Goal: Task Accomplishment & Management: Complete application form

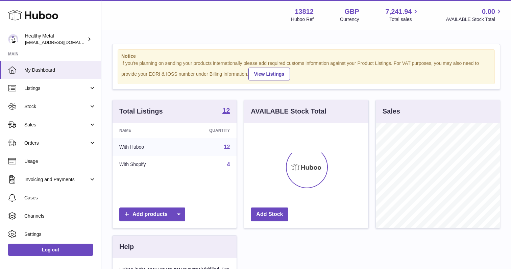
scroll to position [105, 124]
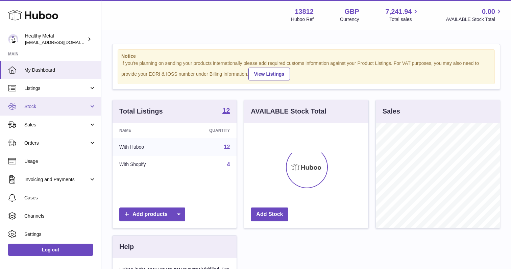
click at [36, 110] on link "Stock" at bounding box center [50, 106] width 101 height 18
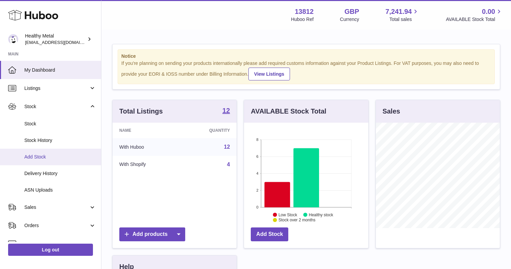
click at [48, 158] on span "Add Stock" at bounding box center [60, 157] width 72 height 6
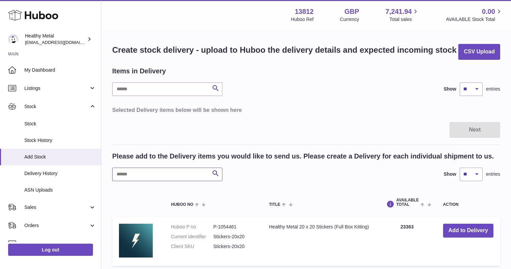
click at [151, 173] on input "text" at bounding box center [167, 175] width 110 height 14
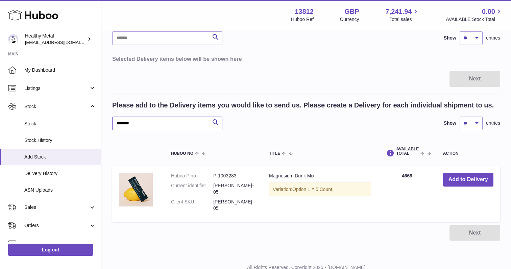
scroll to position [56, 0]
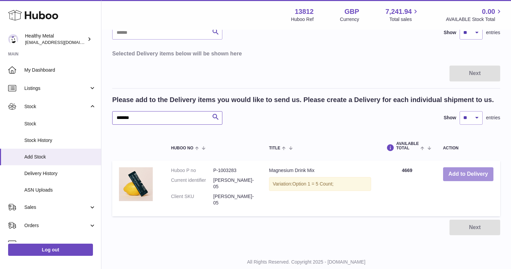
type input "*******"
click at [473, 173] on button "Add to Delivery" at bounding box center [468, 174] width 50 height 14
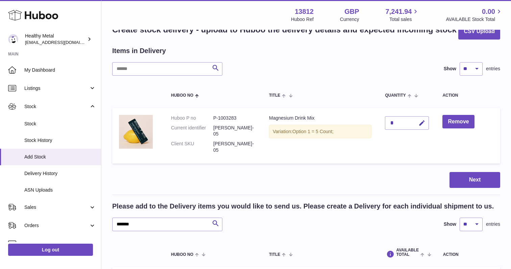
scroll to position [0, 0]
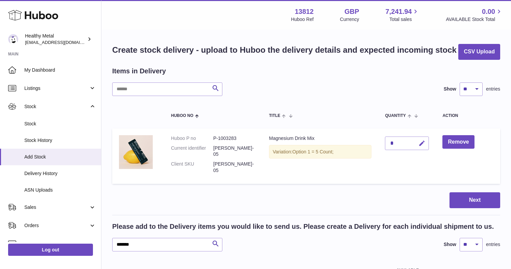
click at [424, 146] on icon "button" at bounding box center [421, 143] width 7 height 7
type input "****"
click at [427, 143] on button "submit" at bounding box center [421, 143] width 13 height 11
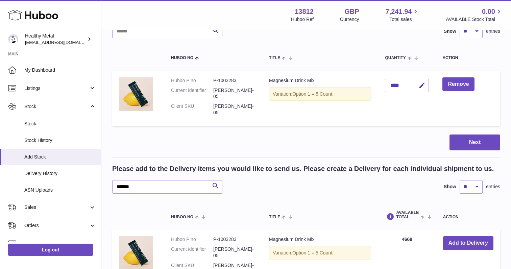
scroll to position [59, 0]
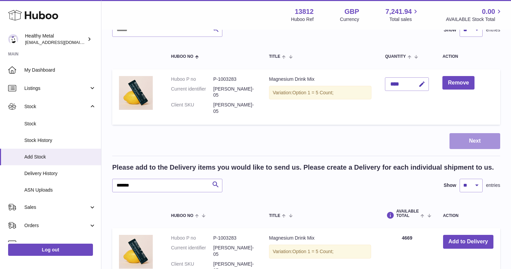
click at [465, 133] on button "Next" at bounding box center [474, 141] width 51 height 16
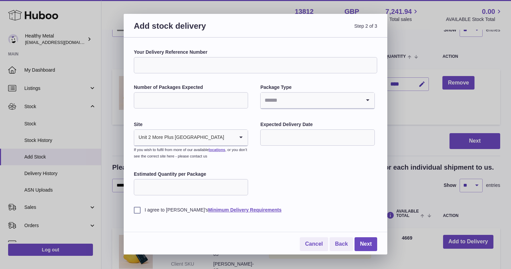
click at [221, 60] on input "Your Delivery Reference Number" at bounding box center [255, 65] width 243 height 16
type input "*********"
click at [190, 101] on input "Number of Packages Expected" at bounding box center [191, 100] width 114 height 16
type input "*"
click at [297, 101] on input "Search for option" at bounding box center [310, 101] width 100 height 16
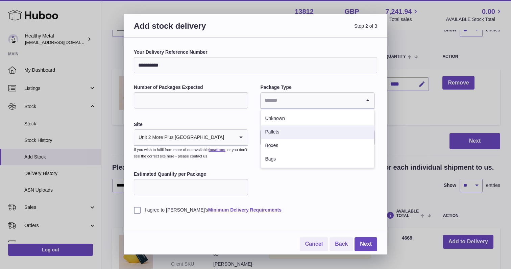
click at [294, 132] on li "Pallets" at bounding box center [317, 132] width 113 height 14
click at [277, 138] on input "text" at bounding box center [317, 137] width 114 height 16
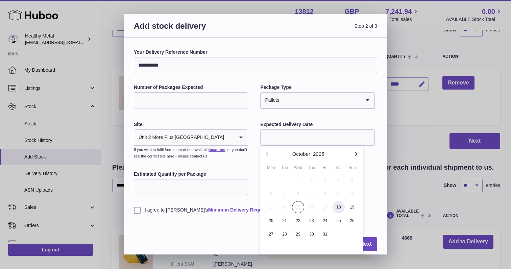
click at [336, 207] on span "18" at bounding box center [338, 207] width 12 height 12
type input "**********"
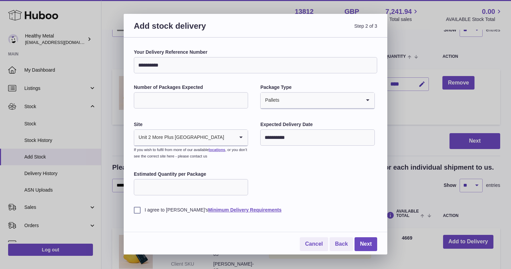
click at [166, 191] on input "Estimated Quantity per Package" at bounding box center [191, 187] width 114 height 16
type input "*"
click at [138, 210] on label "I agree to Huboo's Minimum Delivery Requirements" at bounding box center [255, 210] width 243 height 6
click at [152, 190] on input "*" at bounding box center [191, 187] width 114 height 16
type input "****"
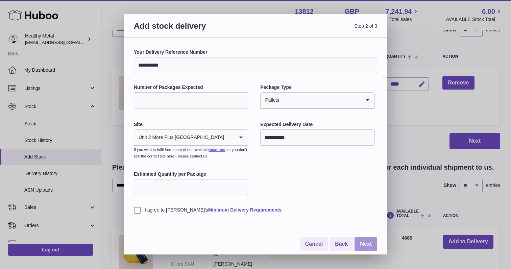
click at [367, 242] on link "Next" at bounding box center [365, 244] width 23 height 14
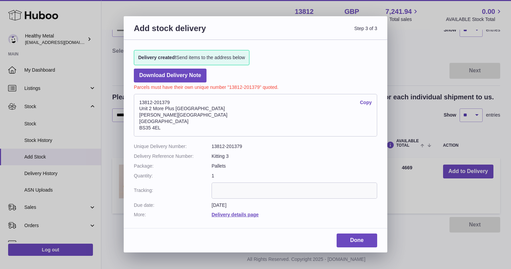
scroll to position [69, 0]
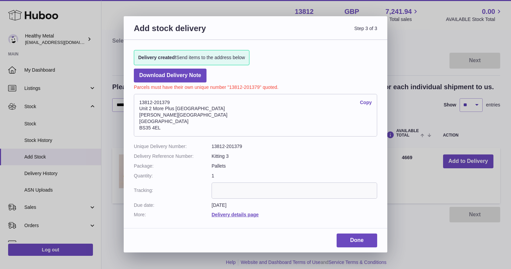
click at [227, 142] on dl "13812-201379 Copy Unit 2 More Plus Central Park Hudson Ave Severn Beach BS35 4EL" at bounding box center [255, 117] width 243 height 53
click at [228, 144] on dd "13812-201379" at bounding box center [294, 146] width 166 height 6
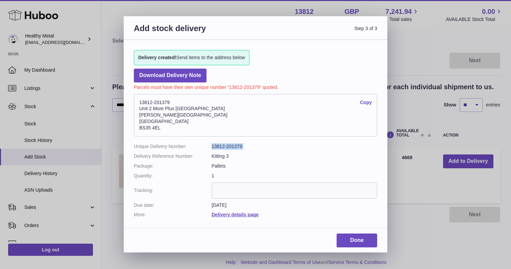
copy dl "13812-201379"
click at [361, 243] on link "Done" at bounding box center [356, 240] width 41 height 14
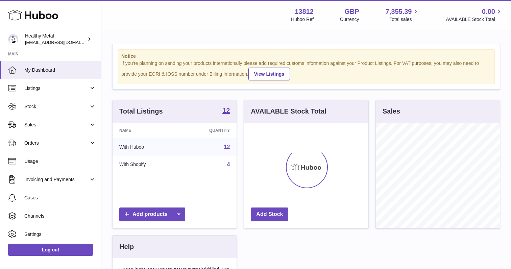
scroll to position [105, 124]
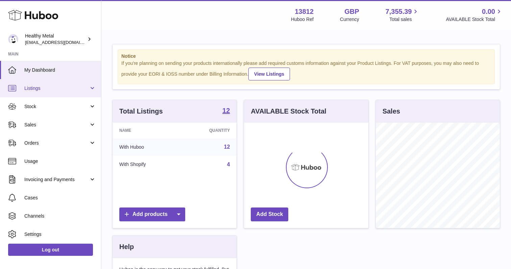
click at [42, 88] on span "Listings" at bounding box center [56, 88] width 65 height 6
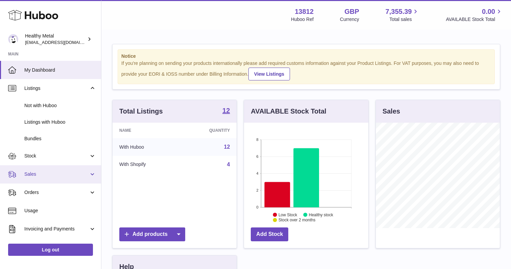
click at [44, 174] on span "Sales" at bounding box center [56, 174] width 65 height 6
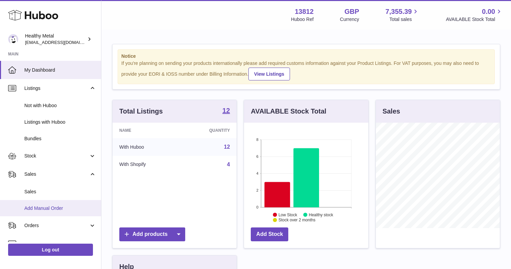
click at [47, 208] on span "Add Manual Order" at bounding box center [60, 208] width 72 height 6
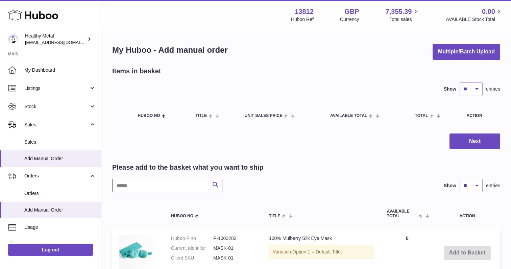
click at [153, 189] on input "text" at bounding box center [167, 186] width 110 height 14
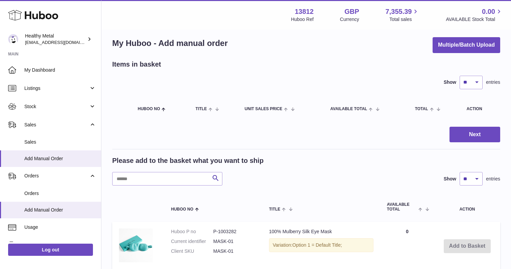
scroll to position [8, 0]
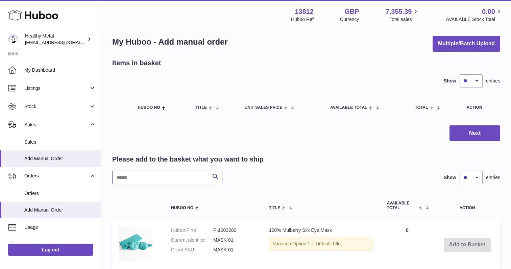
click at [160, 177] on input "text" at bounding box center [167, 178] width 110 height 14
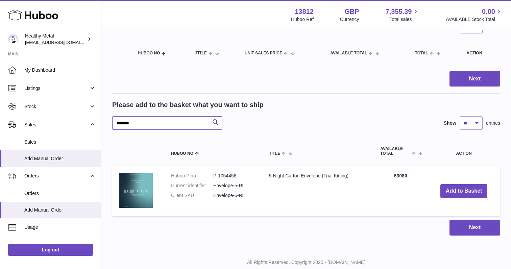
scroll to position [79, 0]
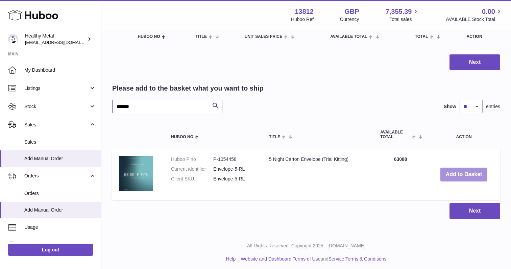
type input "*******"
click at [459, 173] on button "Add to Basket" at bounding box center [463, 175] width 47 height 14
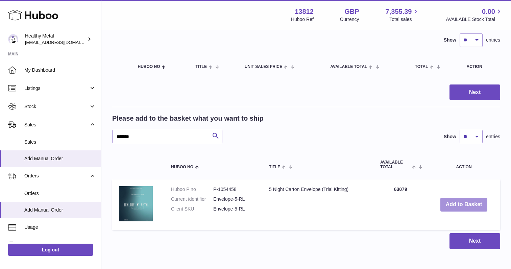
scroll to position [41, 0]
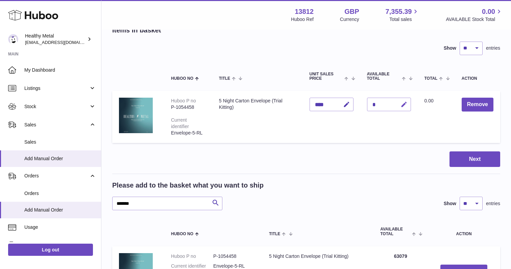
click at [401, 105] on icon "button" at bounding box center [403, 104] width 7 height 7
type input "****"
click at [401, 105] on icon "submit" at bounding box center [404, 104] width 6 height 6
click at [173, 204] on input "*******" at bounding box center [167, 204] width 110 height 14
type input "*"
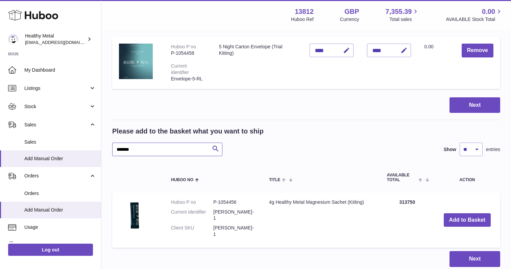
scroll to position [138, 0]
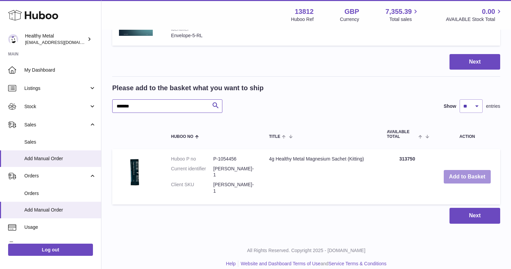
type input "*******"
click at [457, 172] on button "Add to Basket" at bounding box center [467, 177] width 47 height 14
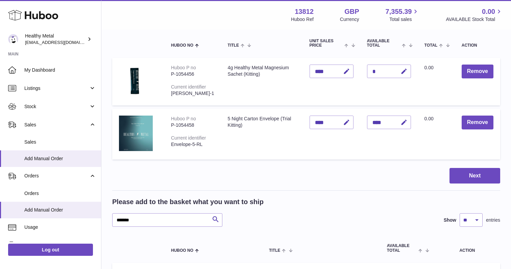
scroll to position [0, 0]
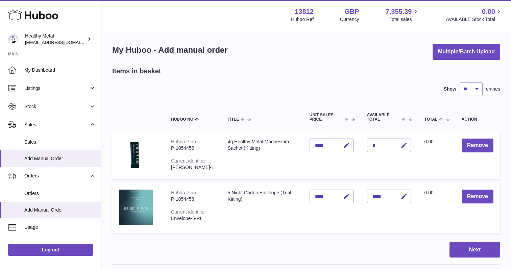
click at [401, 146] on icon "button" at bounding box center [403, 145] width 7 height 7
type input "*****"
click at [405, 145] on icon "submit" at bounding box center [404, 145] width 6 height 6
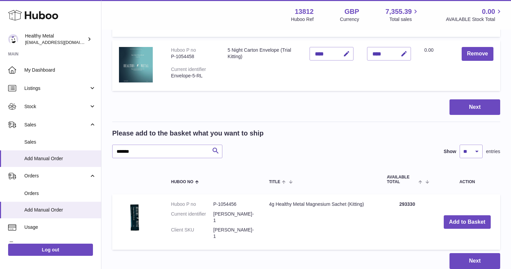
scroll to position [193, 0]
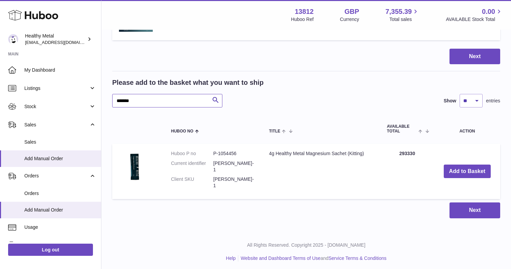
click at [148, 107] on input "*******" at bounding box center [167, 101] width 110 height 14
type input "*"
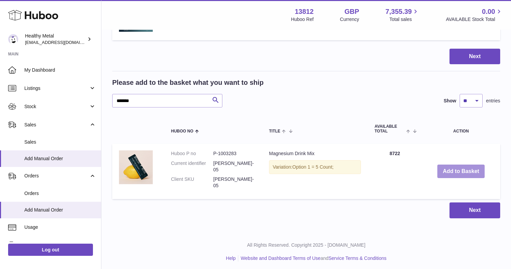
click at [474, 174] on button "Add to Basket" at bounding box center [460, 172] width 47 height 14
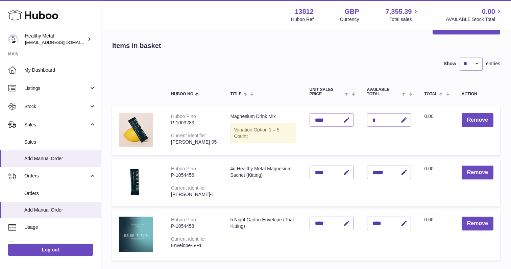
scroll to position [26, 0]
click at [472, 123] on button "Remove" at bounding box center [477, 120] width 32 height 14
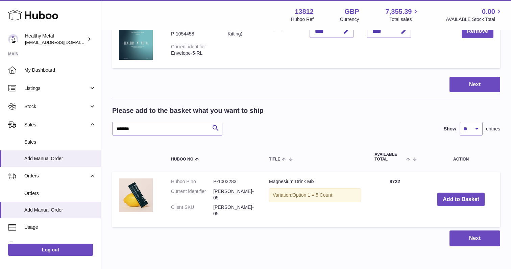
scroll to position [169, 0]
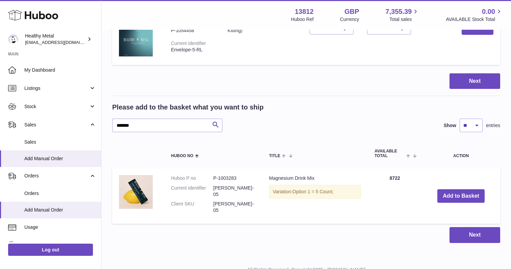
click at [132, 124] on div "Please add to the basket what you want to ship ******* Search Show ** ** ** ***…" at bounding box center [306, 117] width 388 height 29
click at [152, 131] on input "*******" at bounding box center [167, 126] width 110 height 14
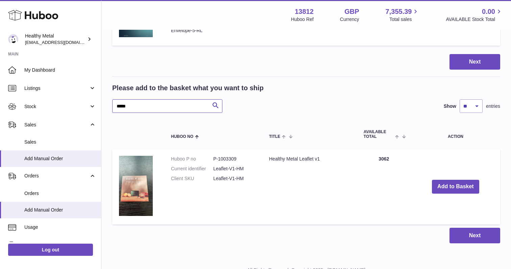
scroll to position [194, 0]
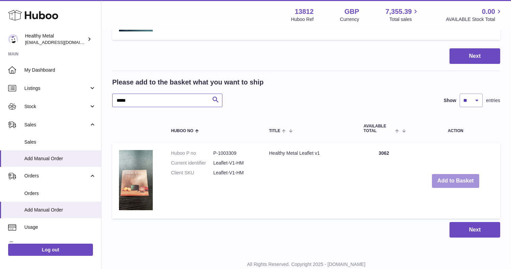
type input "*****"
click at [463, 183] on button "Add to Basket" at bounding box center [455, 181] width 47 height 14
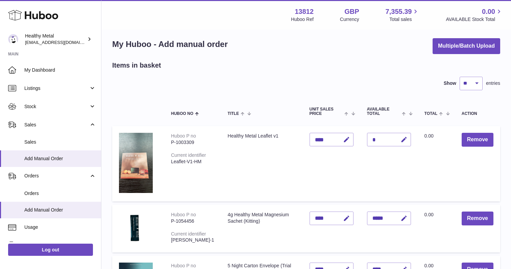
scroll to position [8, 0]
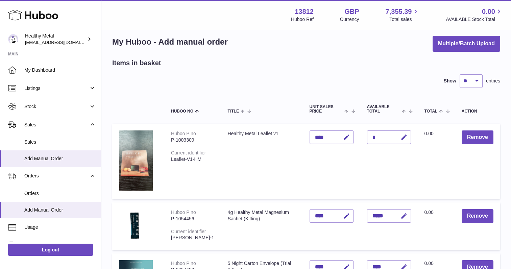
click at [381, 139] on div "*" at bounding box center [389, 137] width 44 height 14
click at [406, 138] on icon "button" at bounding box center [403, 137] width 7 height 7
click at [469, 136] on button "Remove" at bounding box center [477, 137] width 32 height 14
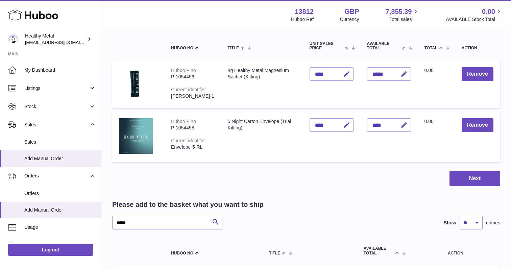
scroll to position [71, 0]
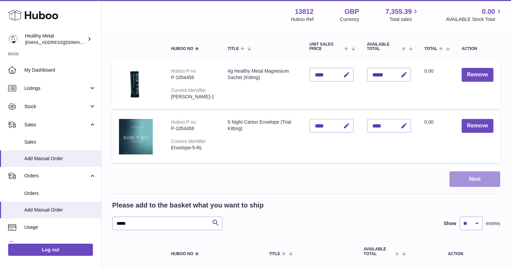
click at [470, 185] on button "Next" at bounding box center [474, 179] width 51 height 16
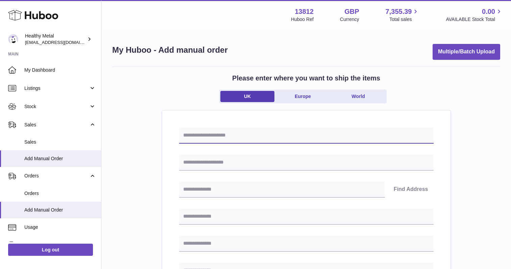
click at [273, 133] on input "text" at bounding box center [306, 135] width 254 height 16
type input "*********"
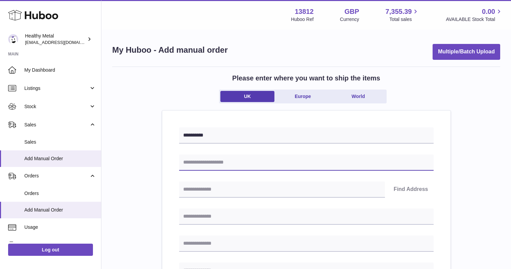
click at [238, 164] on input "text" at bounding box center [306, 162] width 254 height 16
type input "*******"
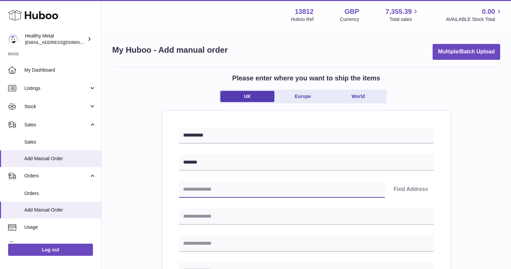
click at [251, 188] on input "text" at bounding box center [282, 189] width 206 height 16
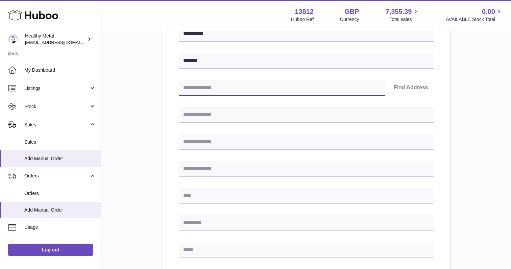
scroll to position [106, 0]
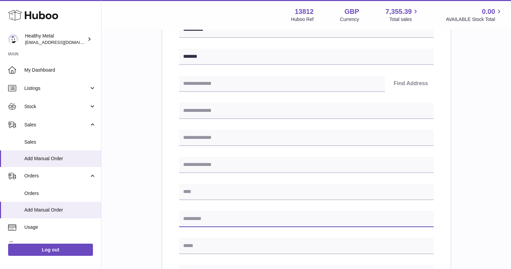
click at [222, 214] on input "text" at bounding box center [306, 219] width 254 height 16
type input "*******"
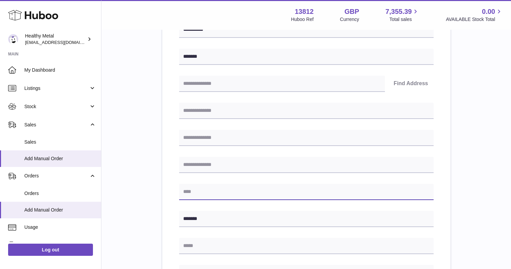
click at [217, 195] on input "text" at bounding box center [306, 192] width 254 height 16
type input "*******"
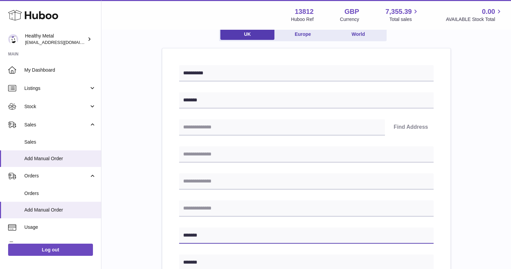
scroll to position [58, 0]
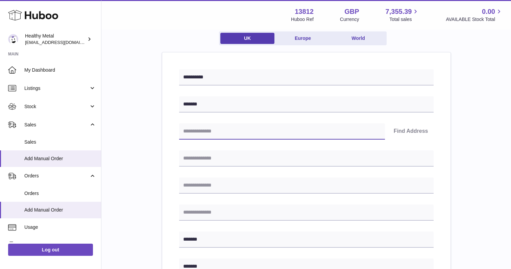
click at [211, 131] on input "text" at bounding box center [282, 131] width 206 height 16
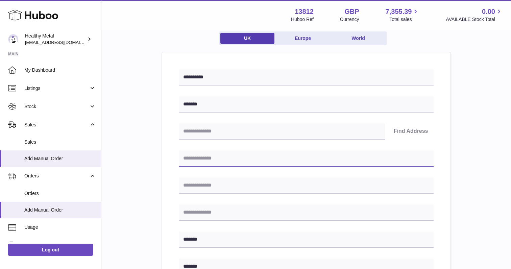
click at [215, 154] on input "text" at bounding box center [306, 158] width 254 height 16
type input "******"
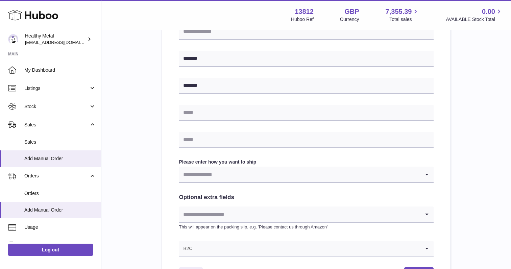
scroll to position [240, 0]
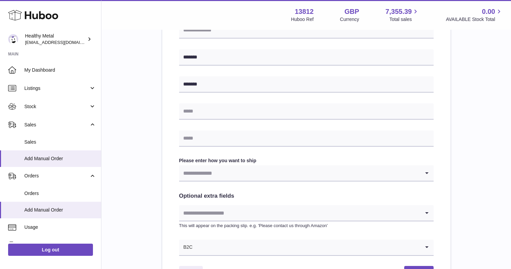
click at [232, 176] on input "Search for option" at bounding box center [299, 173] width 241 height 16
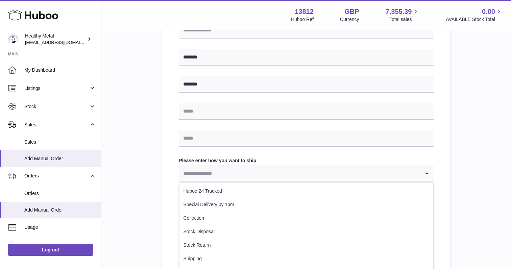
scroll to position [75, 0]
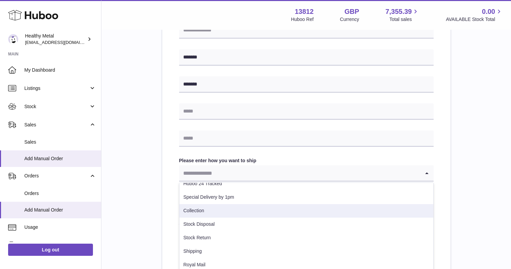
click at [211, 212] on li "Collection" at bounding box center [306, 211] width 254 height 14
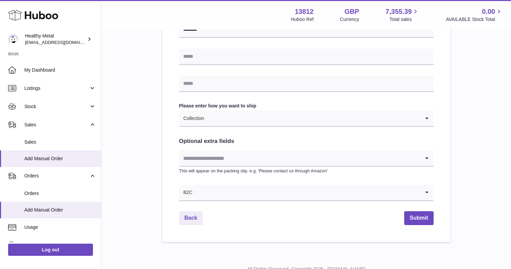
scroll to position [301, 0]
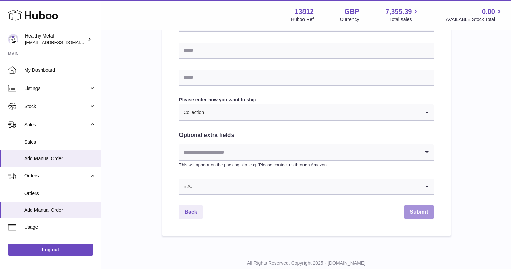
click at [418, 207] on button "Submit" at bounding box center [418, 212] width 29 height 14
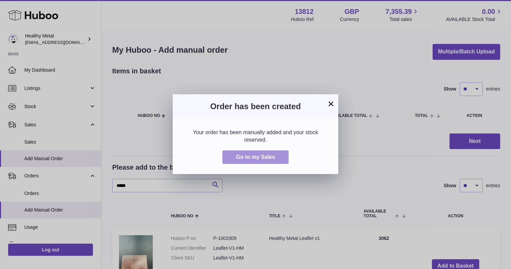
click at [240, 158] on span "Go to my Sales" at bounding box center [255, 157] width 39 height 6
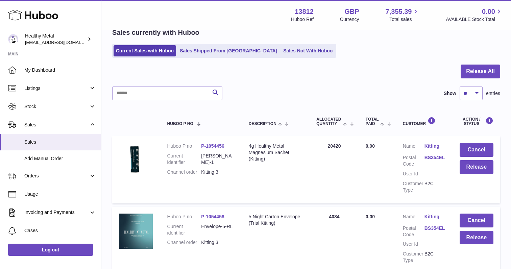
scroll to position [33, 0]
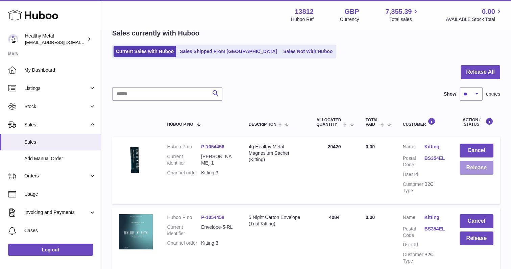
click at [467, 166] on button "Release" at bounding box center [476, 168] width 34 height 14
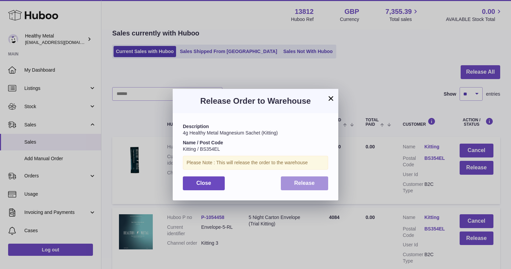
click at [311, 179] on button "Release" at bounding box center [305, 183] width 48 height 14
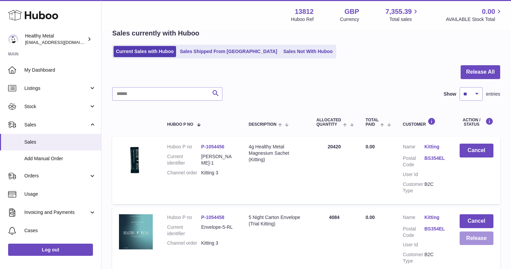
click at [475, 241] on button "Release" at bounding box center [476, 238] width 34 height 14
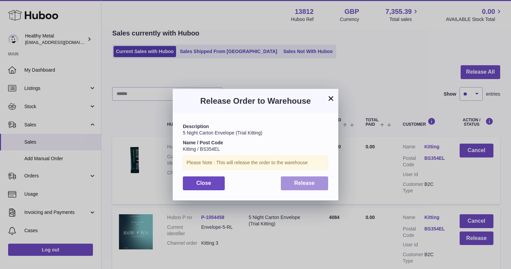
click at [308, 182] on span "Release" at bounding box center [304, 183] width 21 height 6
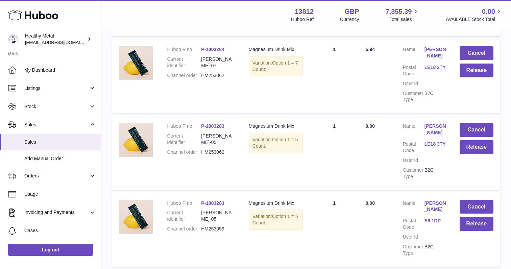
scroll to position [356, 0]
